Goal: Task Accomplishment & Management: Manage account settings

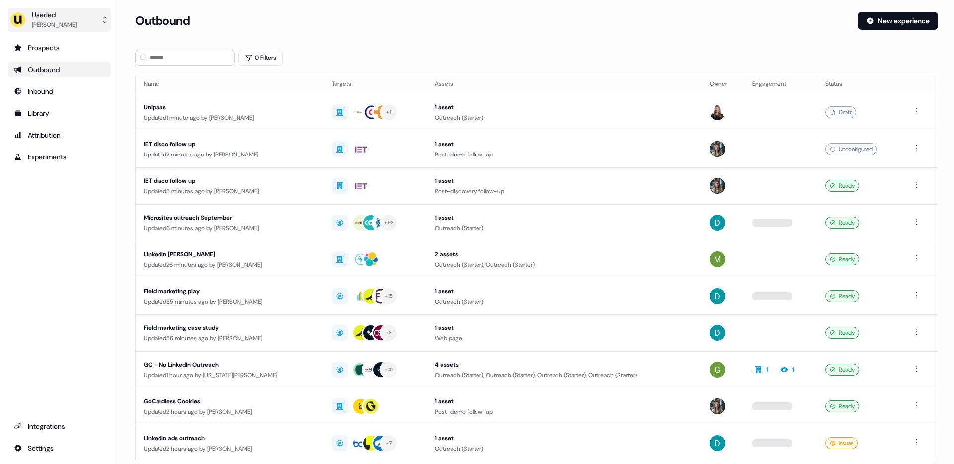
click at [84, 16] on button "Userled [PERSON_NAME]" at bounding box center [59, 20] width 103 height 24
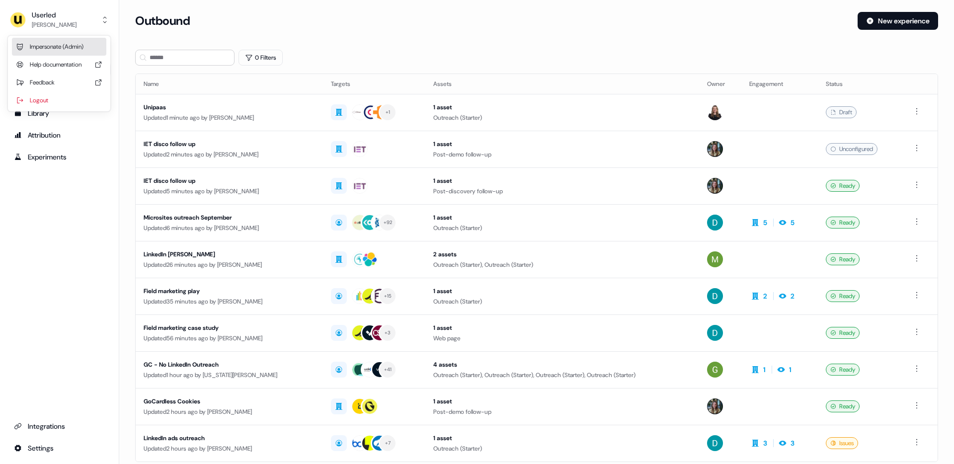
click at [75, 42] on div "Impersonate (Admin)" at bounding box center [59, 47] width 94 height 18
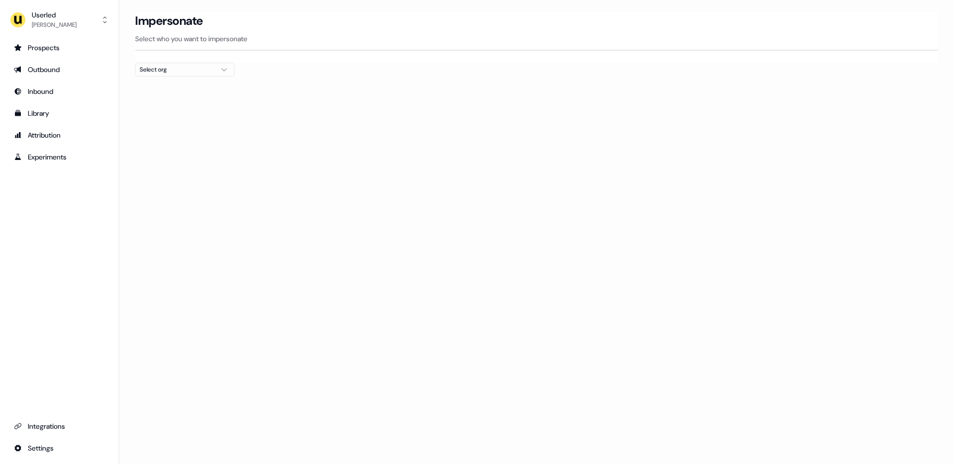
click at [163, 68] on div "Select org" at bounding box center [177, 70] width 75 height 10
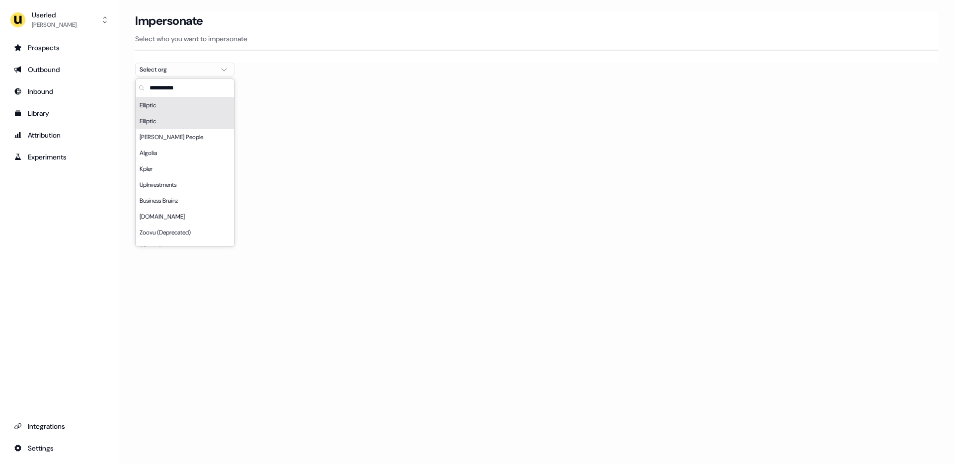
click at [174, 122] on div "Elliptic" at bounding box center [185, 121] width 98 height 16
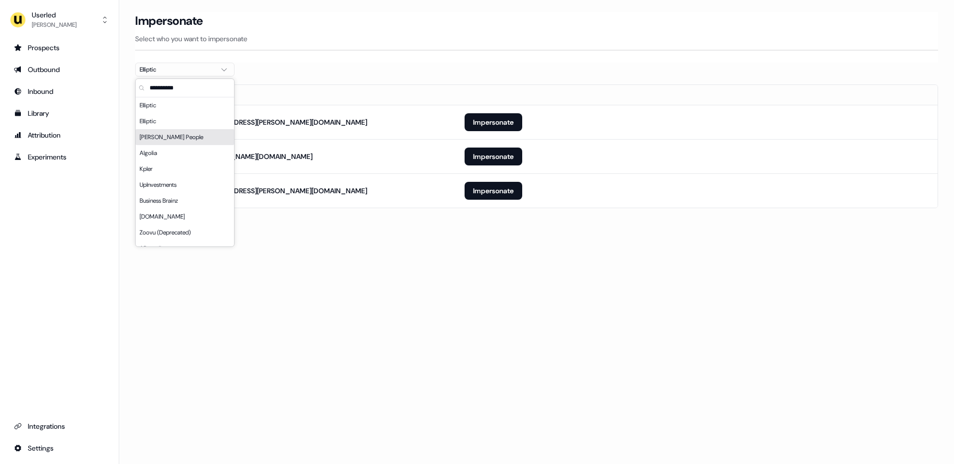
click at [330, 280] on div "Loading... Impersonate Select who you want to impersonate Elliptic Email [PERSO…" at bounding box center [536, 232] width 835 height 464
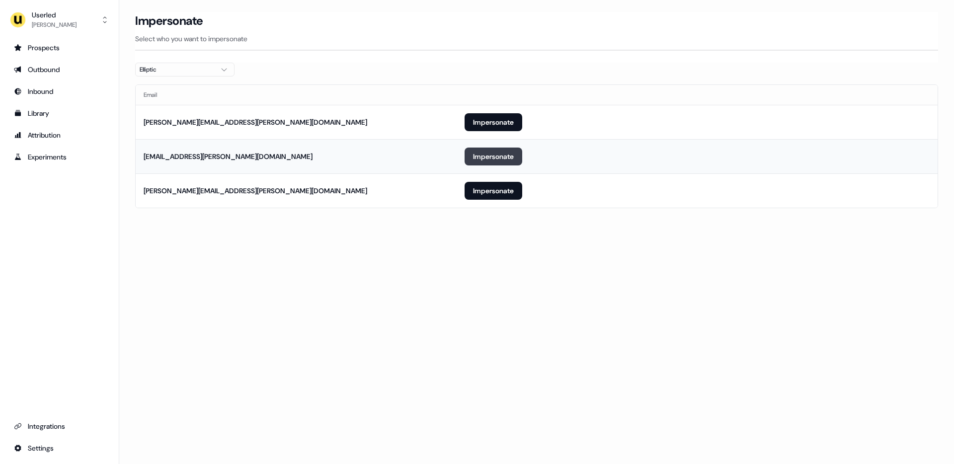
click at [507, 153] on button "Impersonate" at bounding box center [494, 157] width 58 height 18
